Goal: Find contact information: Find contact information

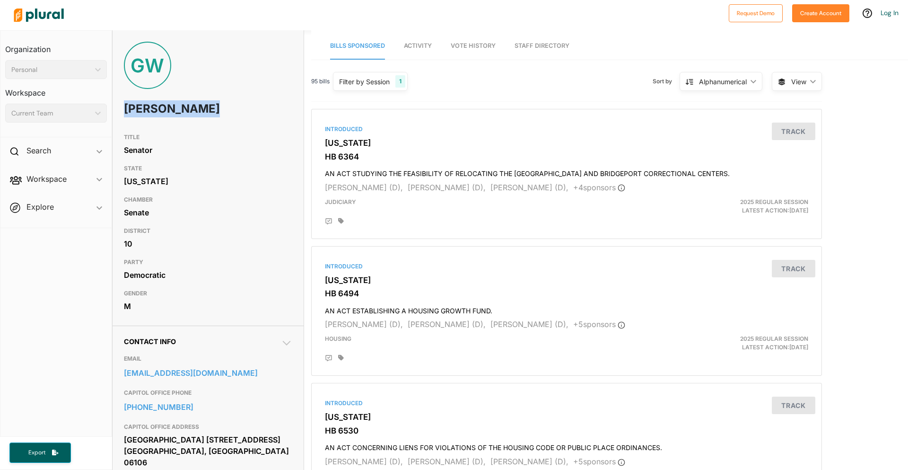
drag, startPoint x: 203, startPoint y: 112, endPoint x: 125, endPoint y: 101, distance: 78.4
click at [125, 101] on h1 "Gary Winfield" at bounding box center [174, 109] width 101 height 28
copy h1 "Gary Winfield"
drag, startPoint x: 157, startPoint y: 157, endPoint x: 123, endPoint y: 155, distance: 33.6
click at [124, 155] on div "Senator" at bounding box center [208, 150] width 168 height 14
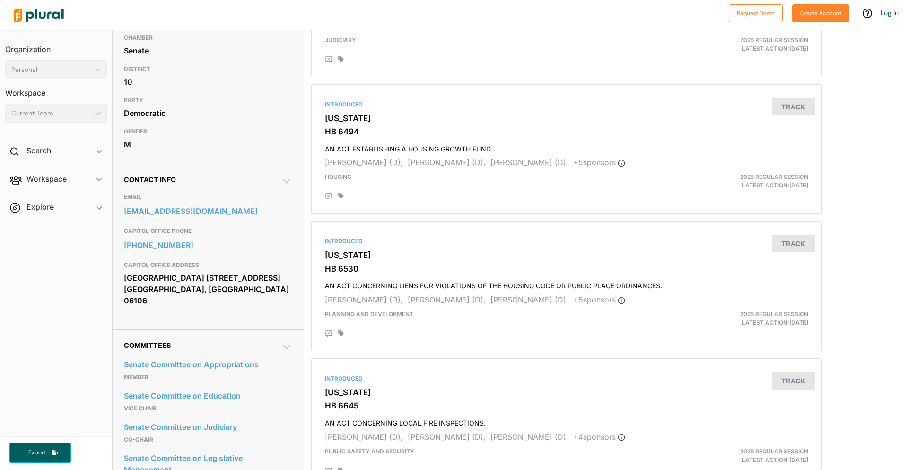
scroll to position [162, 0]
drag, startPoint x: 199, startPoint y: 289, endPoint x: 123, endPoint y: 280, distance: 75.8
click at [124, 280] on div "[GEOGRAPHIC_DATA] [STREET_ADDRESS] [GEOGRAPHIC_DATA], [GEOGRAPHIC_DATA] 06106" at bounding box center [208, 288] width 168 height 37
copy div "[GEOGRAPHIC_DATA] [STREET_ADDRESS] [GEOGRAPHIC_DATA], [GEOGRAPHIC_DATA] 06106"
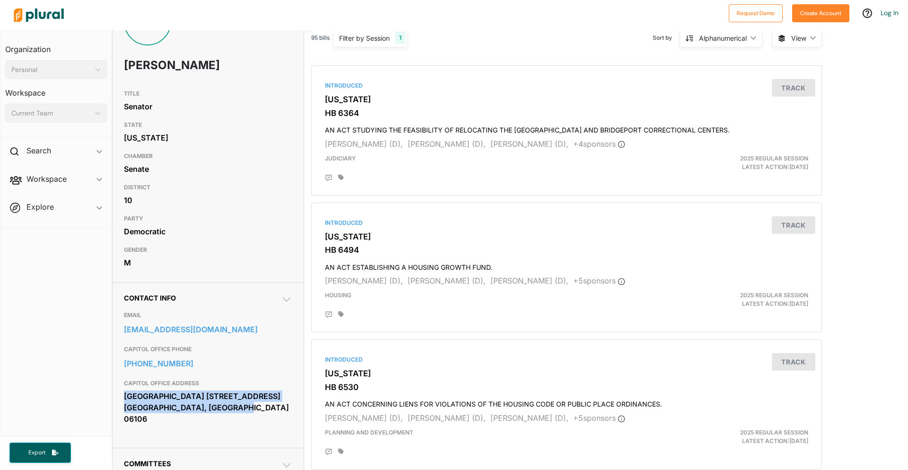
scroll to position [0, 0]
